Goal: Transaction & Acquisition: Purchase product/service

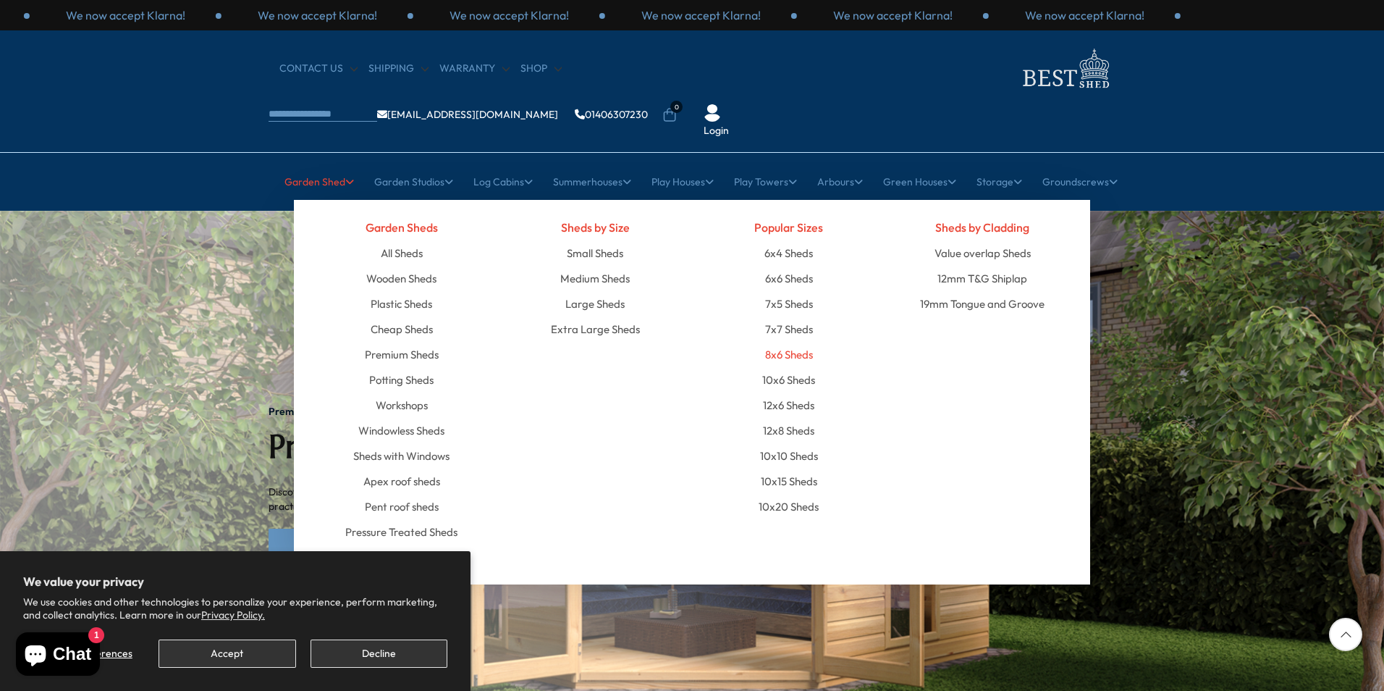
click at [781, 342] on link "8x6 Sheds" at bounding box center [789, 354] width 48 height 25
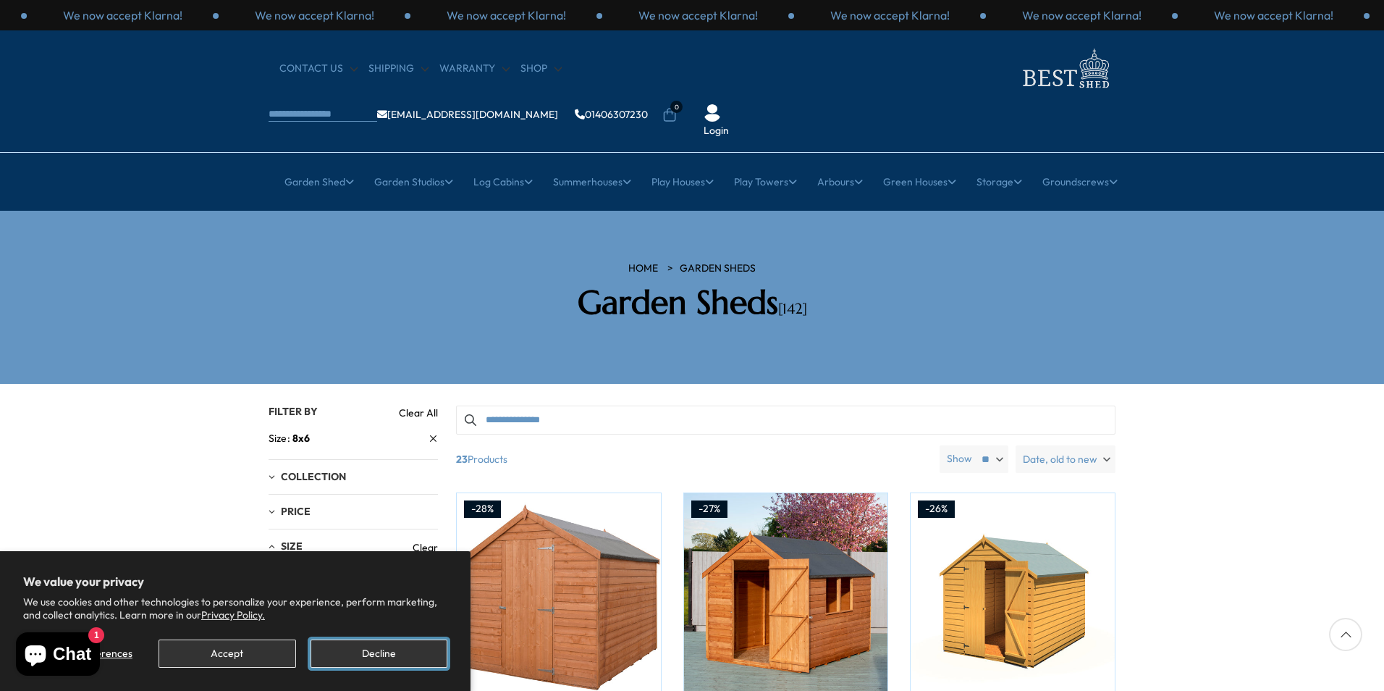
click at [397, 652] on button "Decline" at bounding box center [379, 653] width 137 height 28
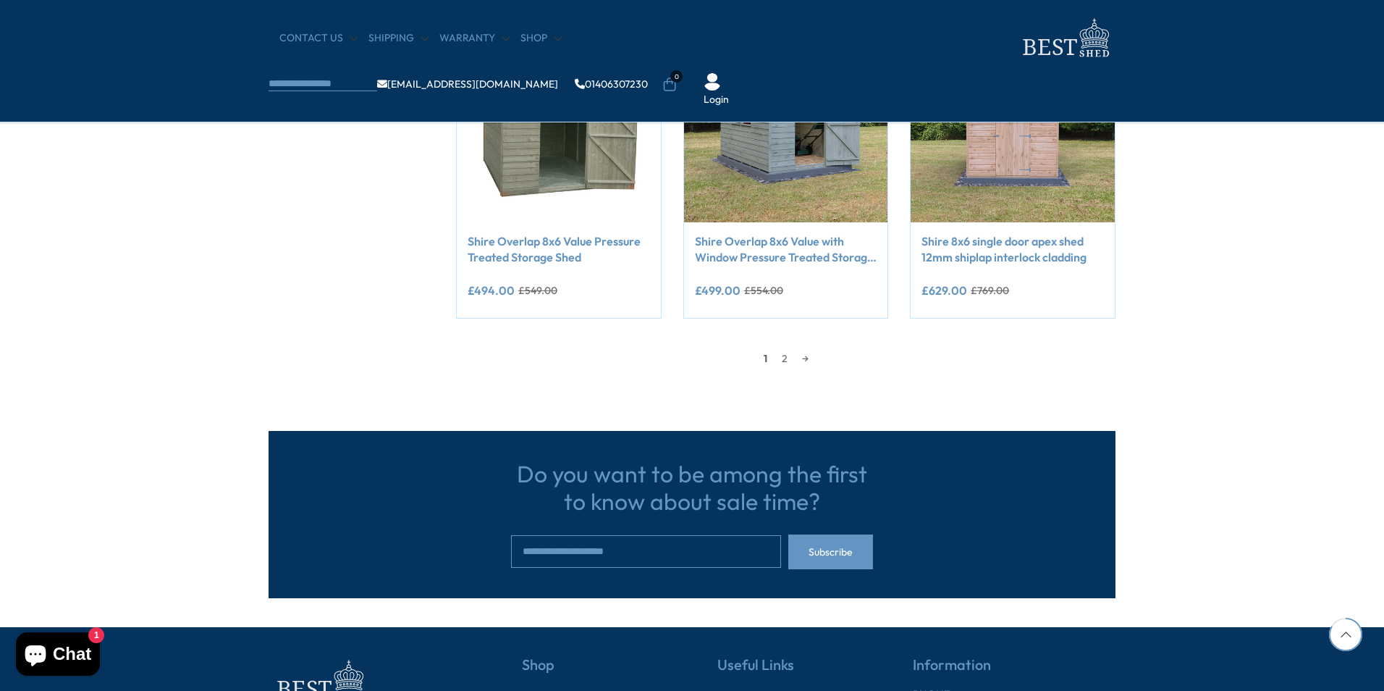
scroll to position [1303, 0]
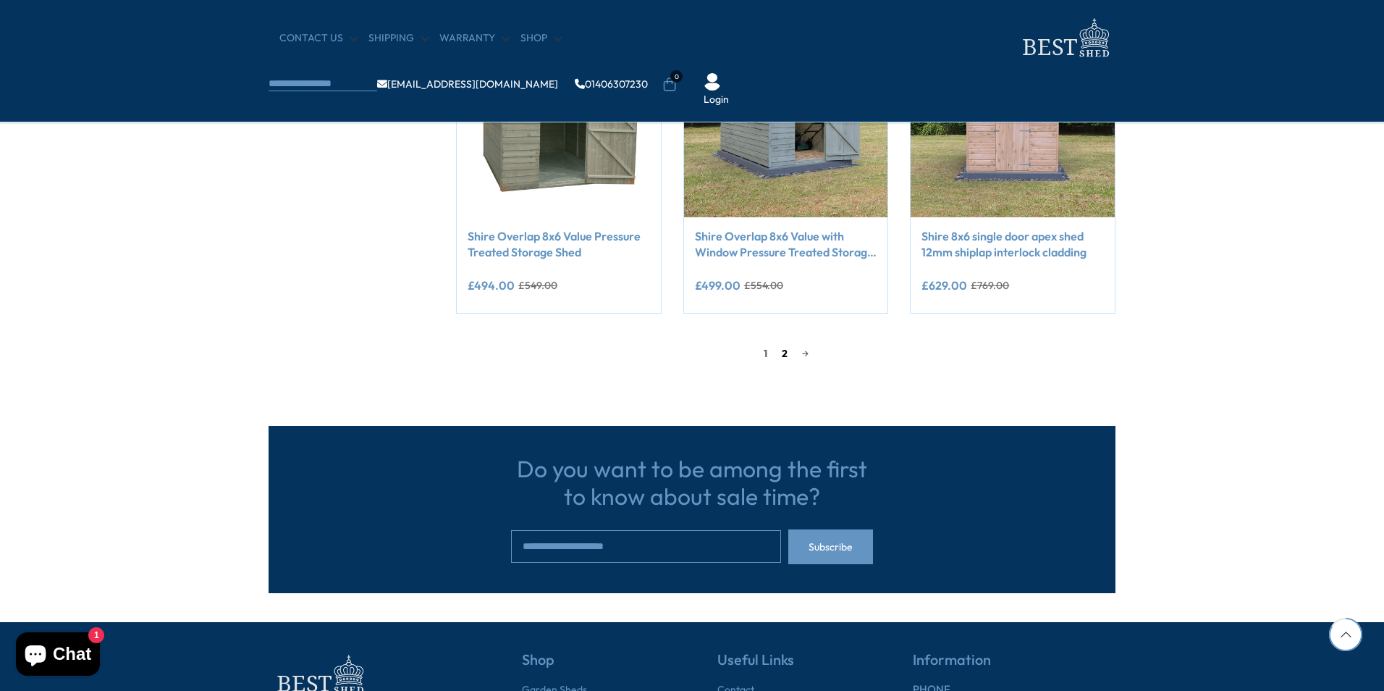
click at [781, 354] on link "2" at bounding box center [785, 353] width 20 height 22
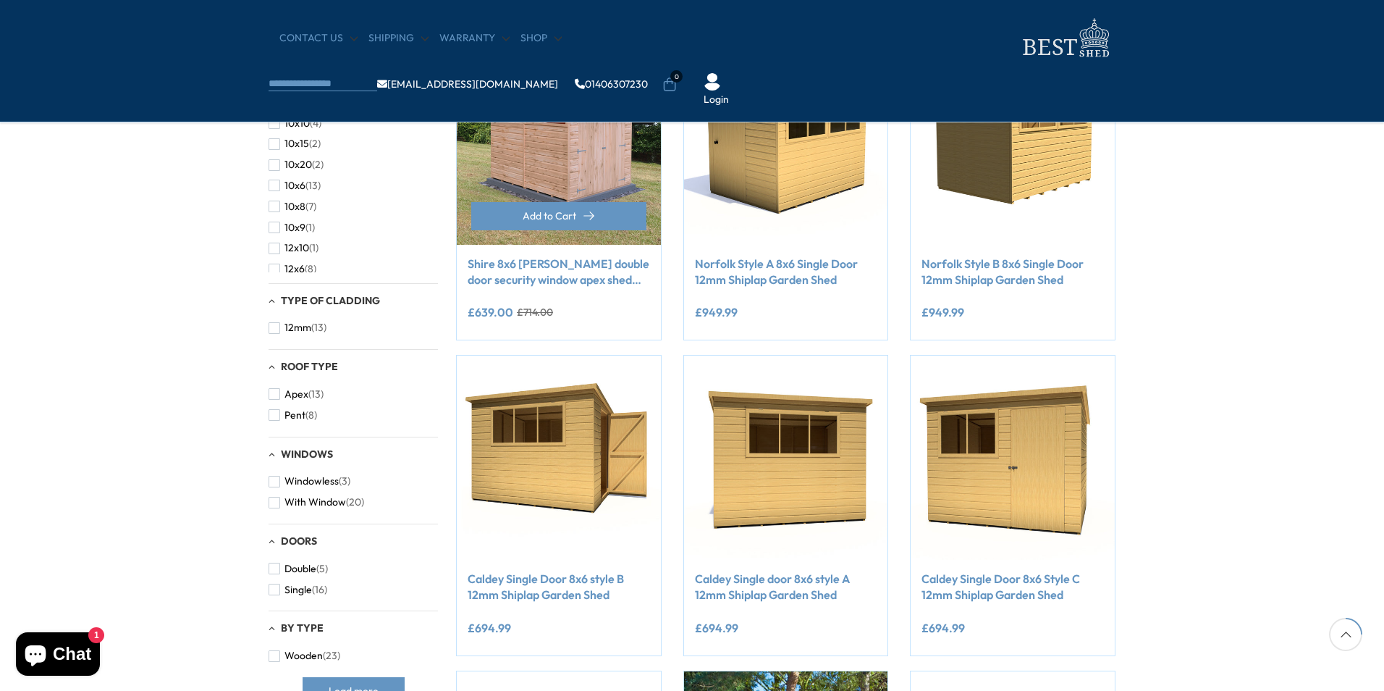
scroll to position [428, 0]
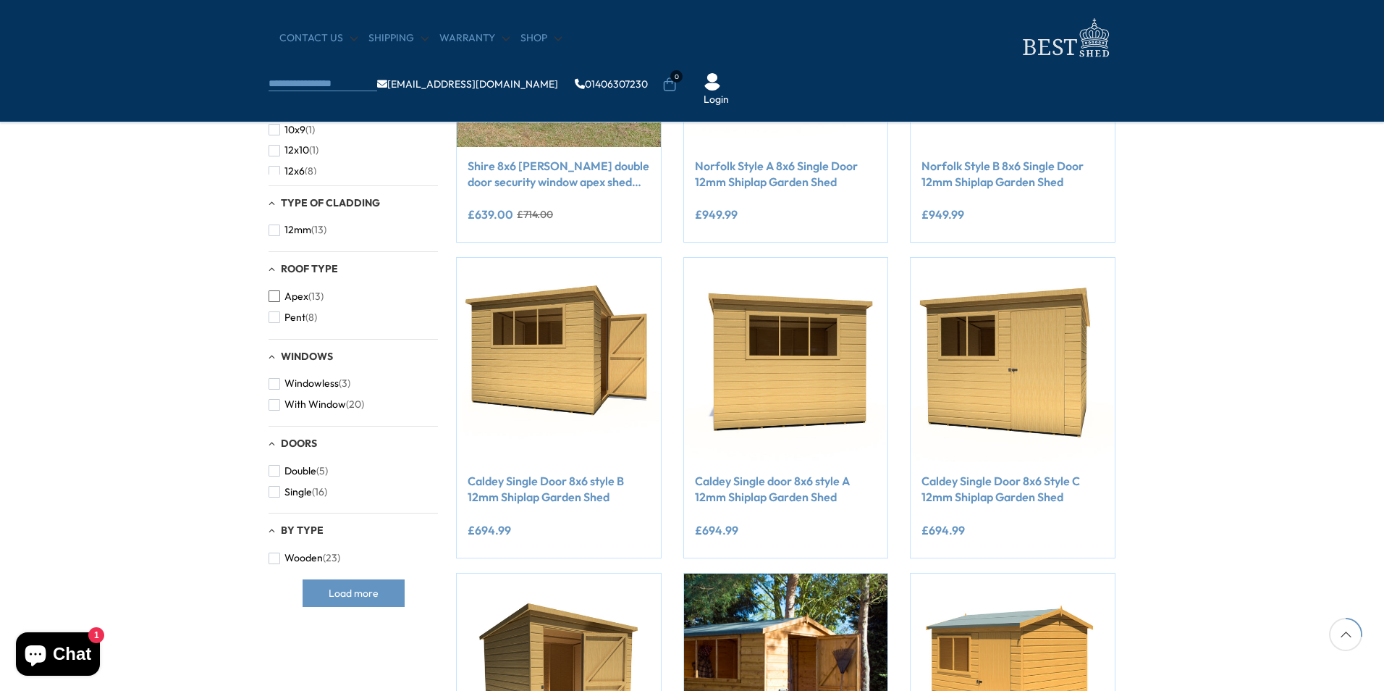
click at [277, 296] on span "button" at bounding box center [275, 296] width 12 height 12
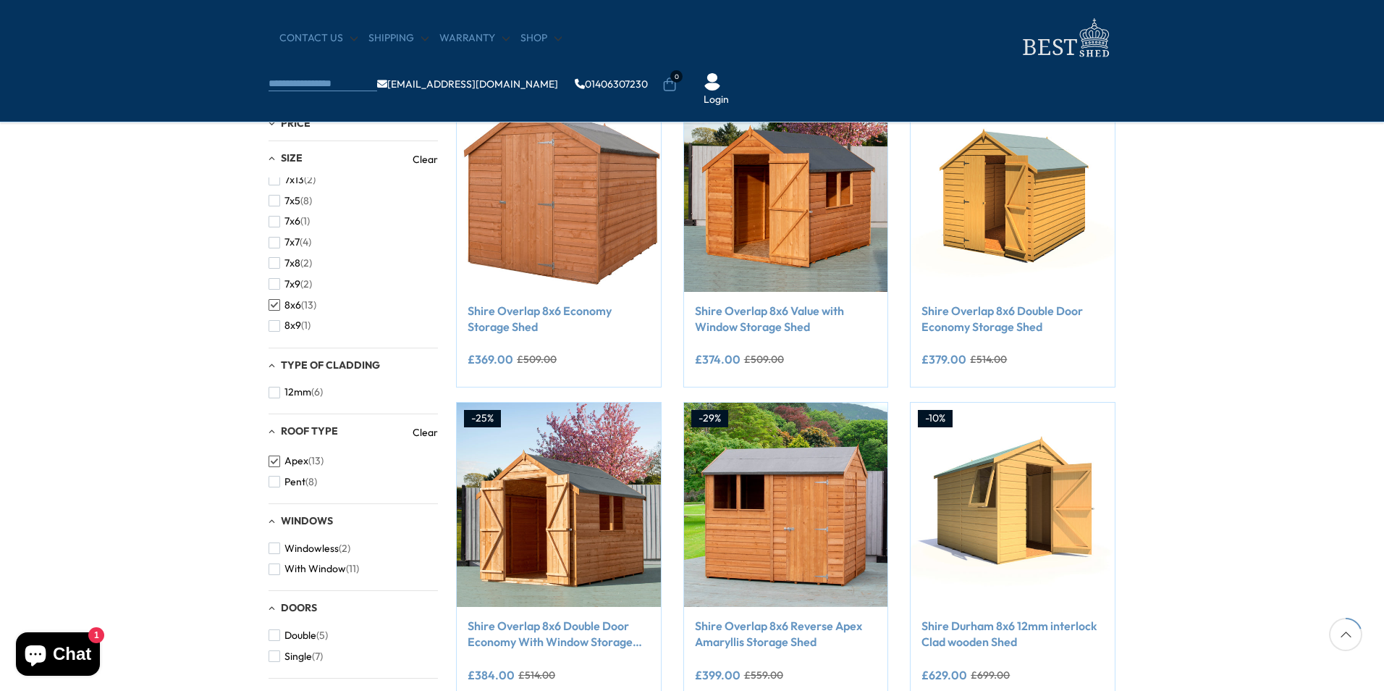
scroll to position [355, 0]
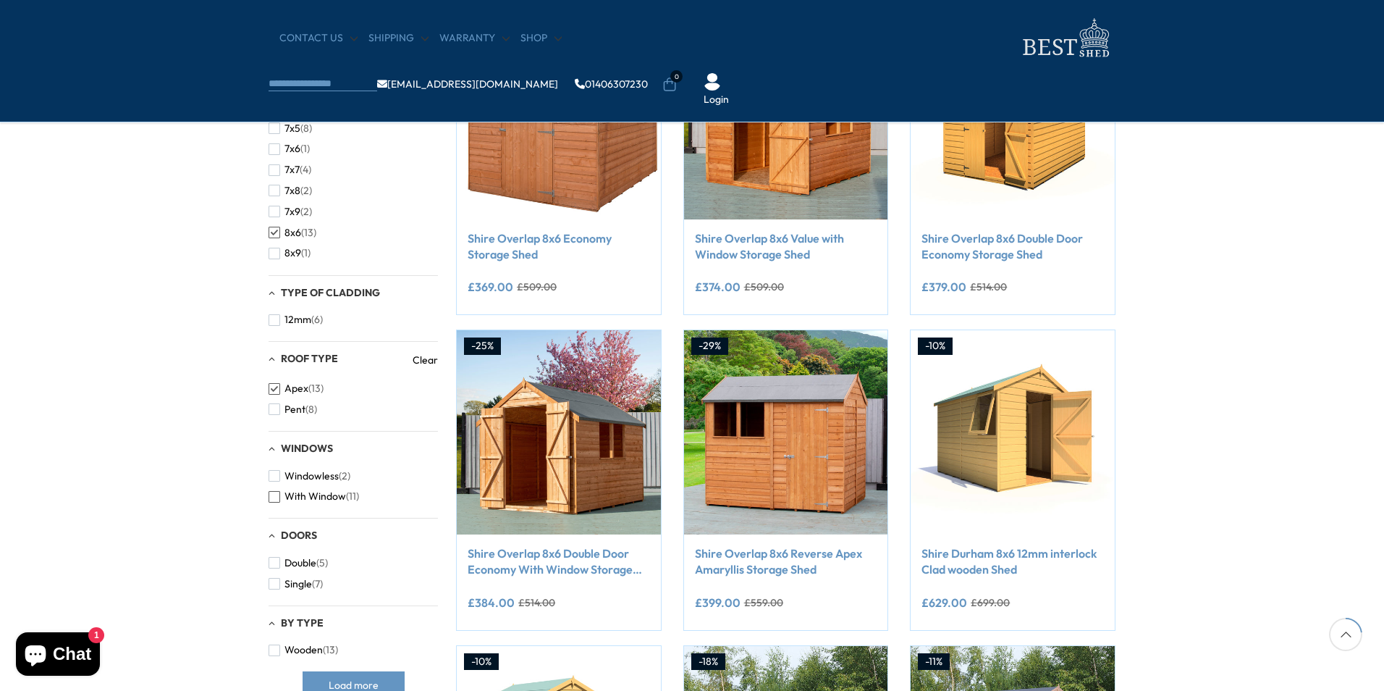
click at [273, 495] on span "button" at bounding box center [275, 497] width 12 height 12
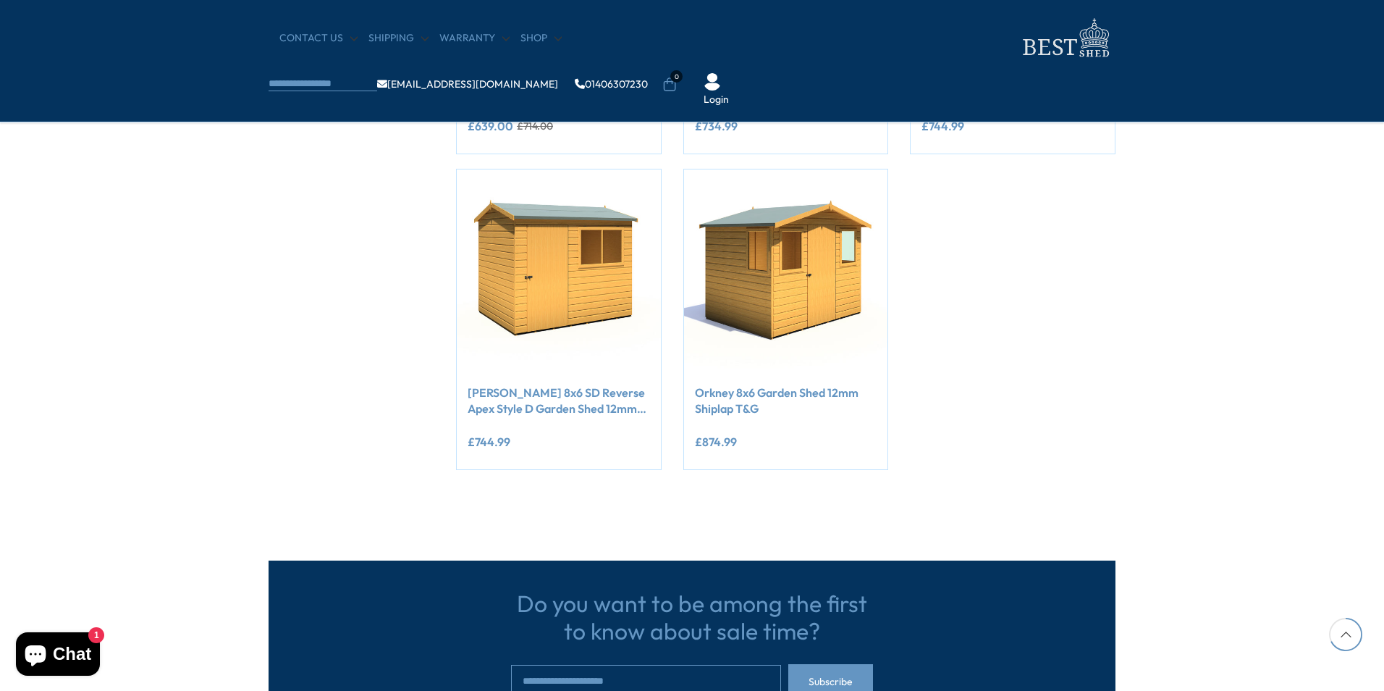
scroll to position [1152, 0]
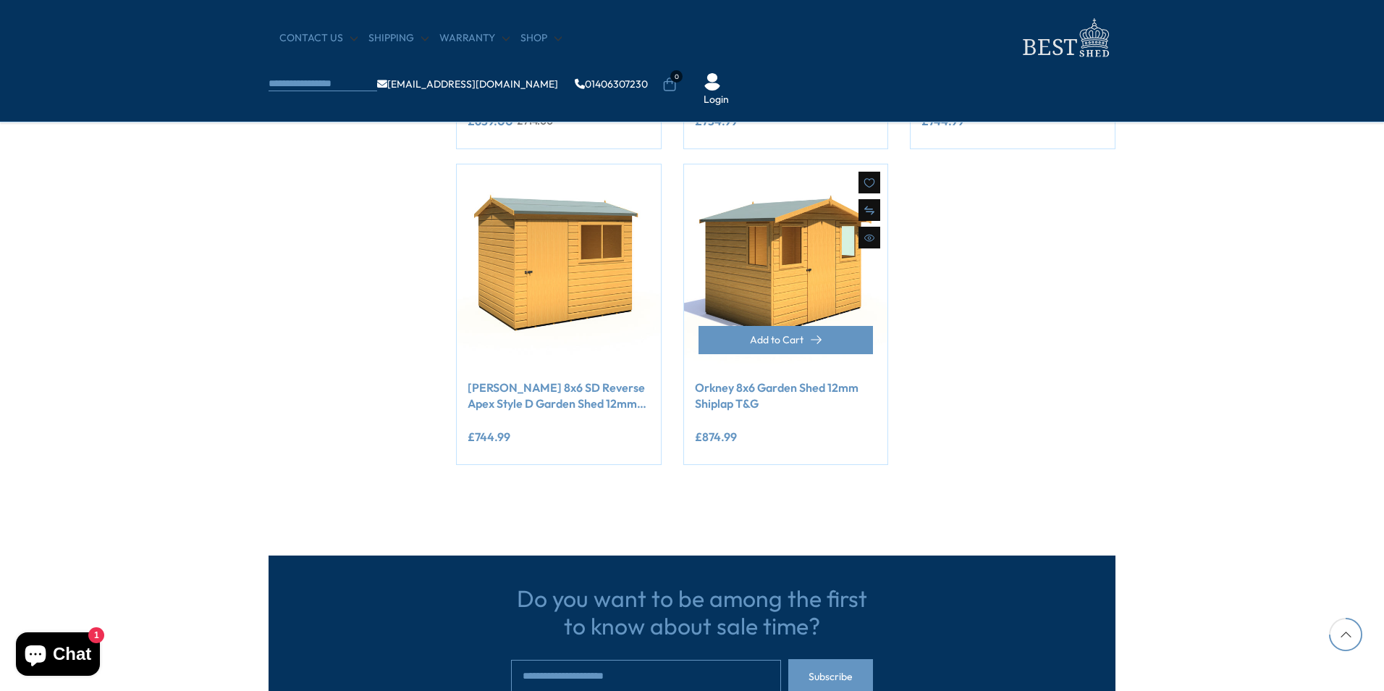
click at [725, 390] on link "Orkney 8x6 Garden Shed 12mm Shiplap T&G" at bounding box center [786, 395] width 182 height 33
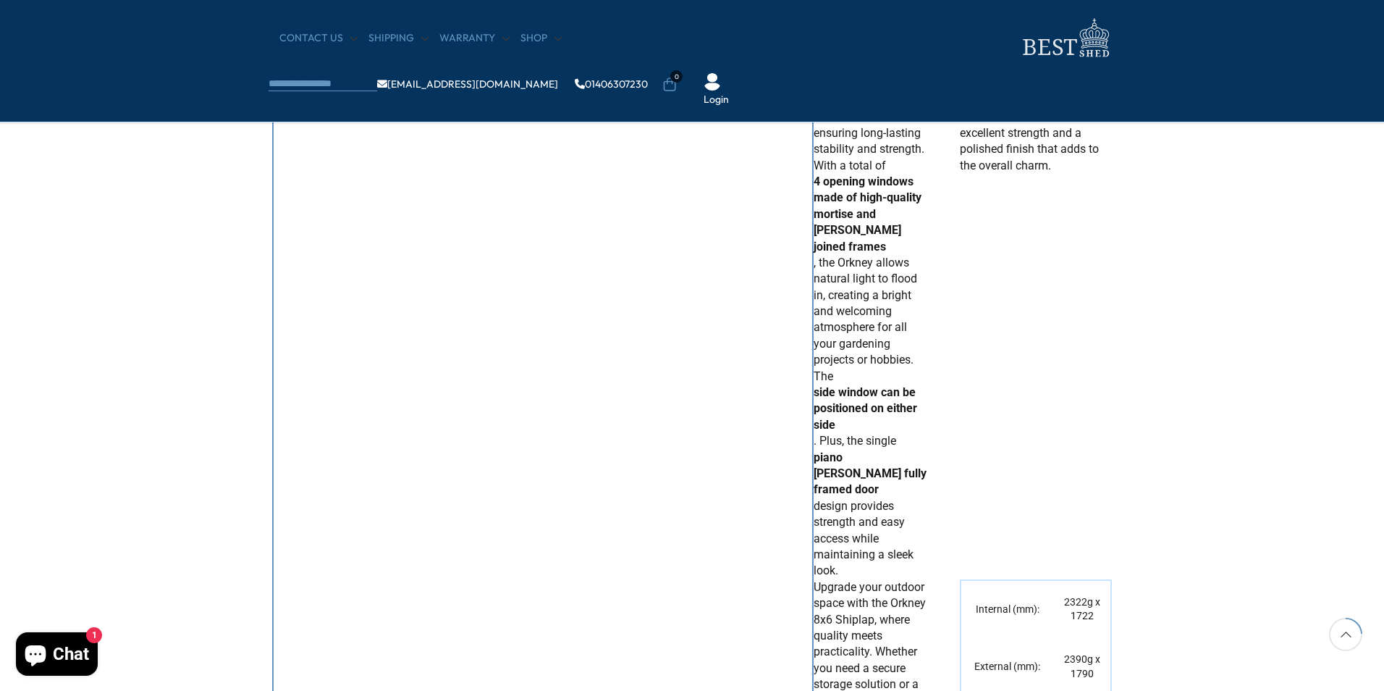
scroll to position [507, 0]
